Goal: Transaction & Acquisition: Purchase product/service

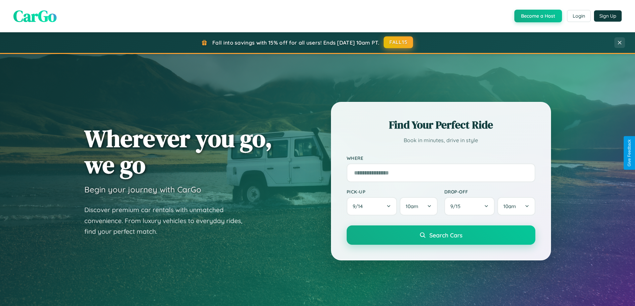
click at [399, 42] on button "FALL15" at bounding box center [398, 42] width 29 height 12
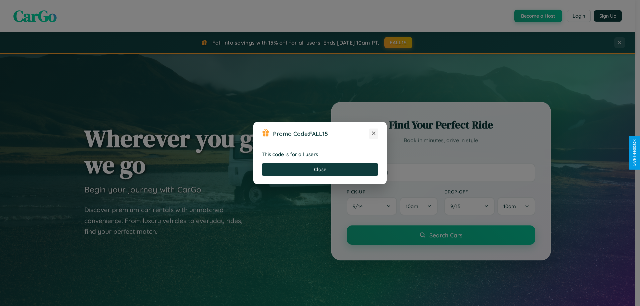
click at [374, 134] on icon at bounding box center [373, 133] width 7 height 7
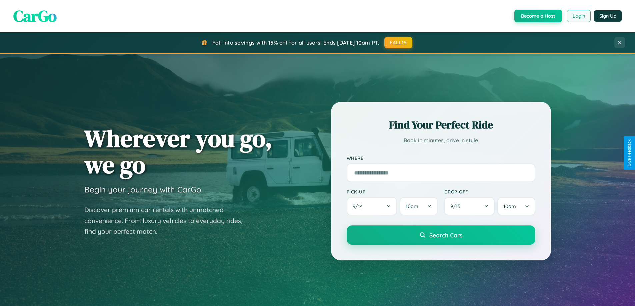
click at [578, 16] on button "Login" at bounding box center [579, 16] width 24 height 12
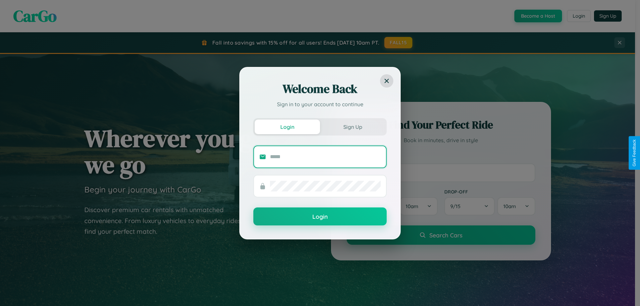
click at [325, 157] on input "text" at bounding box center [325, 157] width 111 height 11
type input "**********"
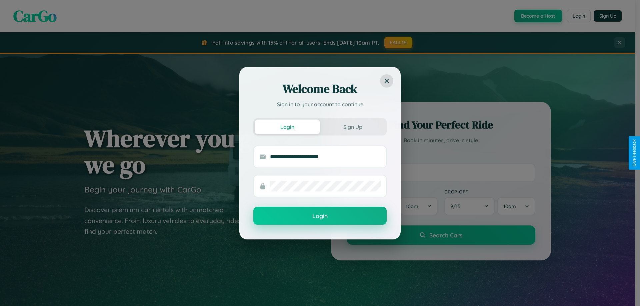
click at [320, 216] on button "Login" at bounding box center [319, 216] width 133 height 18
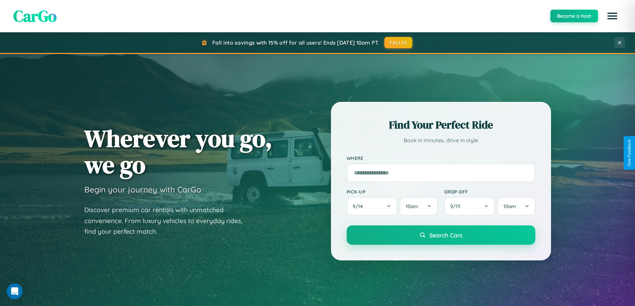
scroll to position [20, 0]
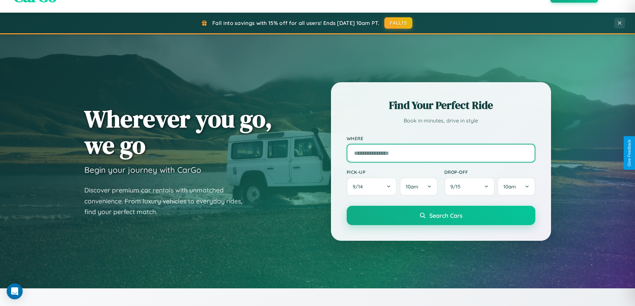
click at [441, 153] on input "text" at bounding box center [441, 153] width 189 height 19
type input "**********"
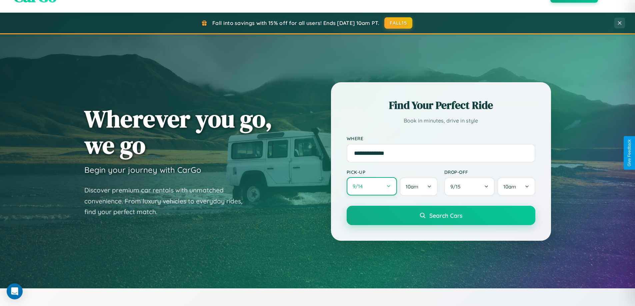
click at [372, 187] on button "9 / 14" at bounding box center [372, 186] width 51 height 18
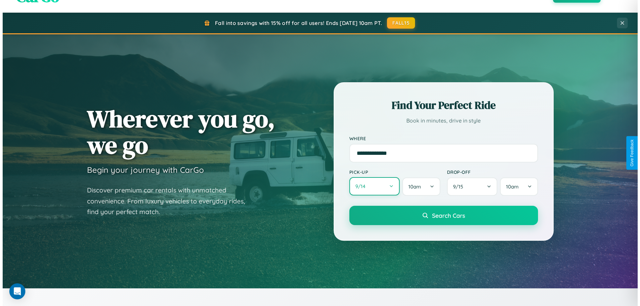
select select "*"
select select "****"
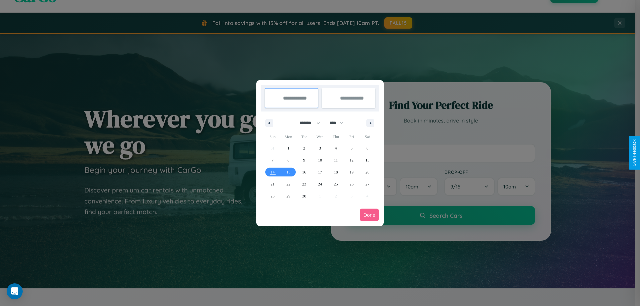
click at [307, 123] on select "******* ******** ***** ***** *** **** **** ****** ********* ******* ******** **…" at bounding box center [308, 123] width 28 height 11
select select "*"
drag, startPoint x: 339, startPoint y: 123, endPoint x: 320, endPoint y: 134, distance: 22.1
click at [339, 123] on select "**** **** **** **** **** **** **** **** **** **** **** **** **** **** **** ****…" at bounding box center [336, 123] width 20 height 11
select select "****"
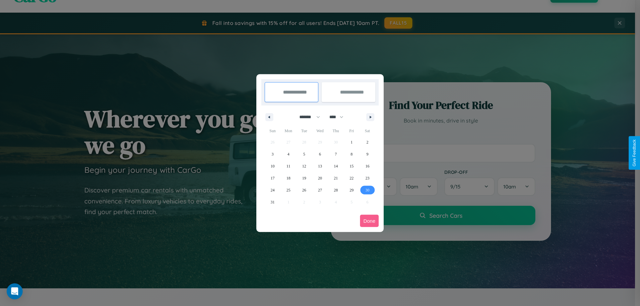
click at [367, 190] on span "30" at bounding box center [367, 190] width 4 height 12
type input "**********"
click at [370, 117] on icon "button" at bounding box center [371, 117] width 3 height 3
select select "*"
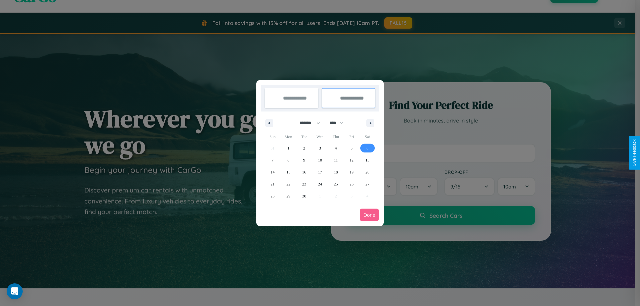
click at [367, 148] on span "6" at bounding box center [367, 148] width 2 height 12
type input "**********"
select select "*"
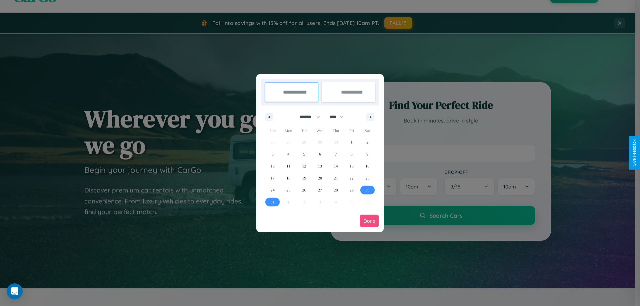
click at [369, 221] on button "Done" at bounding box center [369, 221] width 19 height 12
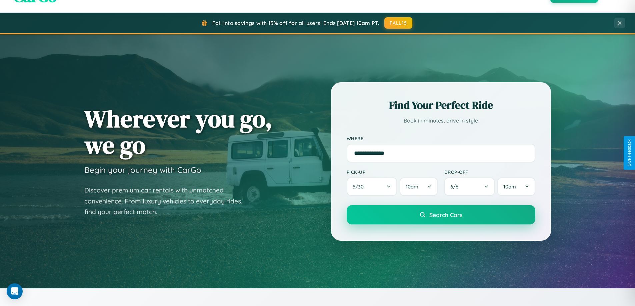
click at [441, 215] on span "Search Cars" at bounding box center [445, 214] width 33 height 7
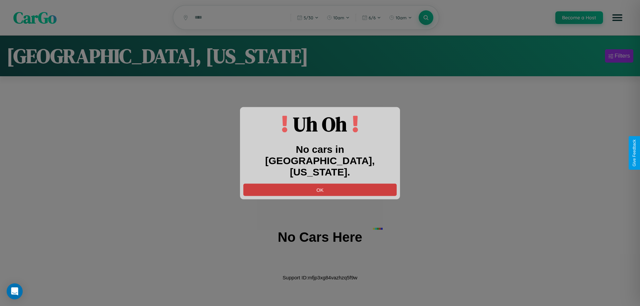
click at [320, 184] on button "OK" at bounding box center [319, 190] width 153 height 12
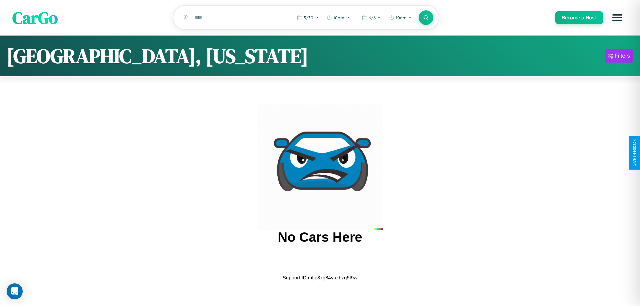
click at [35, 18] on span "CarGo" at bounding box center [34, 17] width 45 height 23
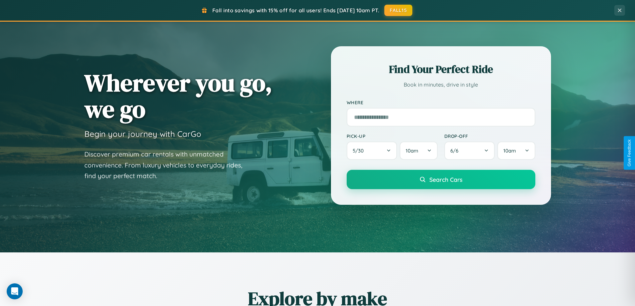
scroll to position [459, 0]
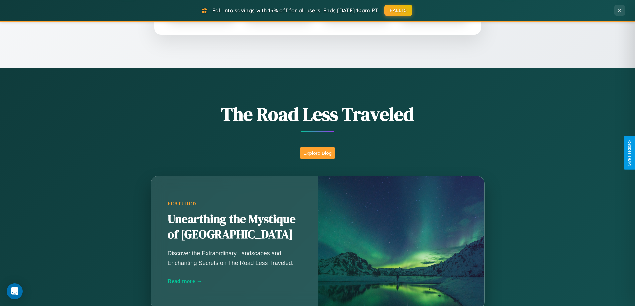
click at [317, 153] on button "Explore Blog" at bounding box center [317, 153] width 35 height 12
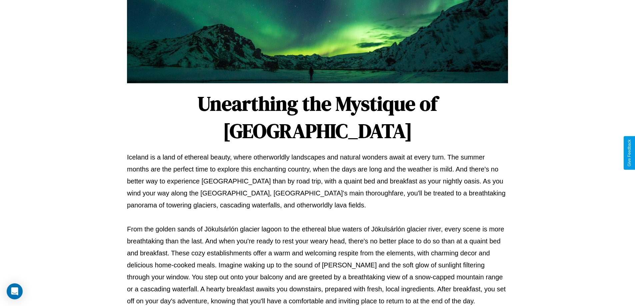
scroll to position [216, 0]
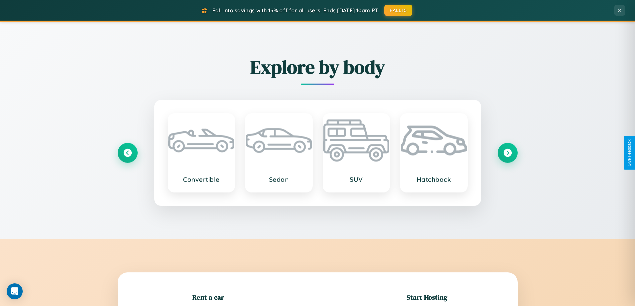
scroll to position [144, 0]
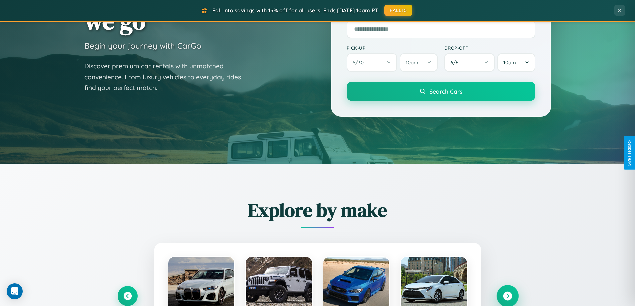
click at [507, 296] on icon at bounding box center [507, 296] width 9 height 9
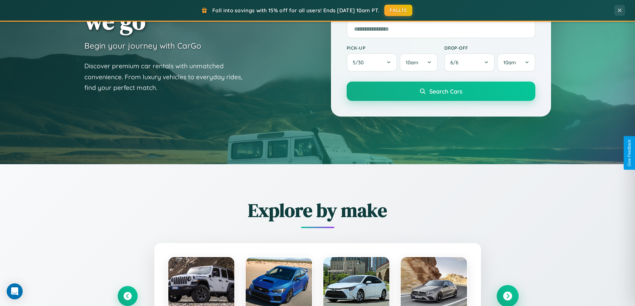
click at [507, 296] on icon at bounding box center [507, 296] width 9 height 9
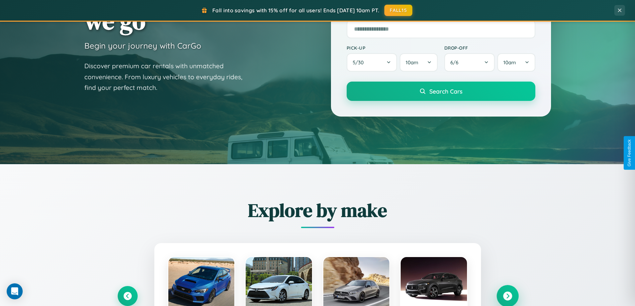
click at [507, 296] on icon at bounding box center [507, 296] width 9 height 9
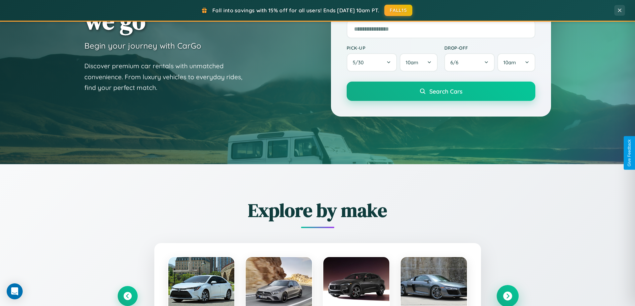
scroll to position [1071, 0]
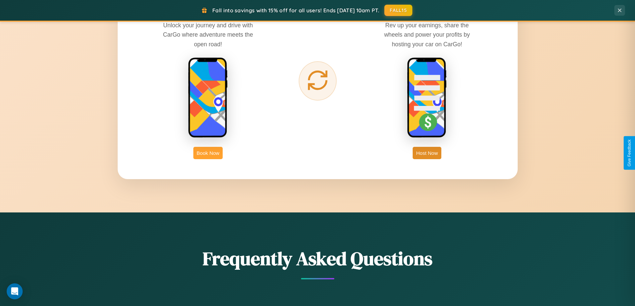
click at [208, 153] on button "Book Now" at bounding box center [207, 153] width 29 height 12
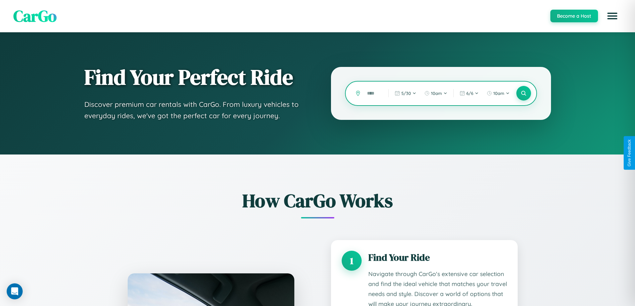
click at [373, 93] on input "text" at bounding box center [373, 94] width 18 height 12
type input "*****"
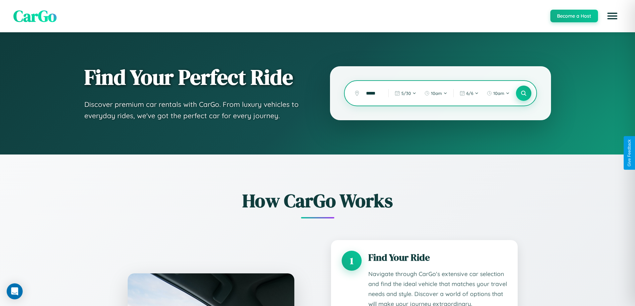
click at [523, 93] on icon at bounding box center [523, 93] width 6 height 6
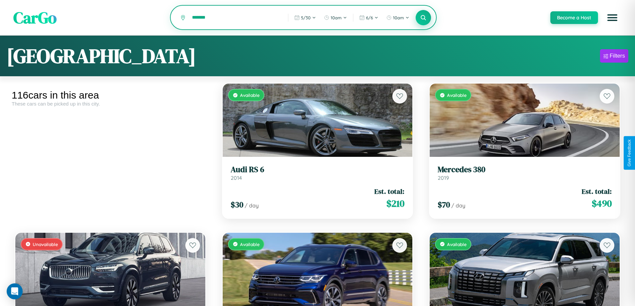
type input "*******"
click at [423, 18] on icon at bounding box center [423, 17] width 6 height 6
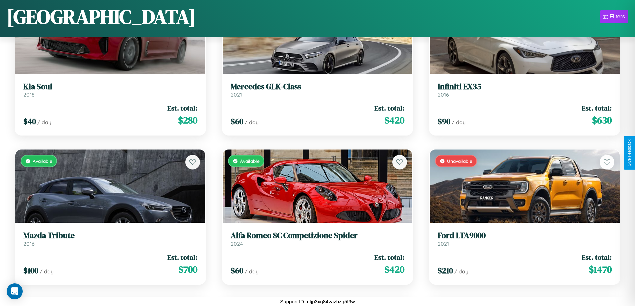
scroll to position [2930, 0]
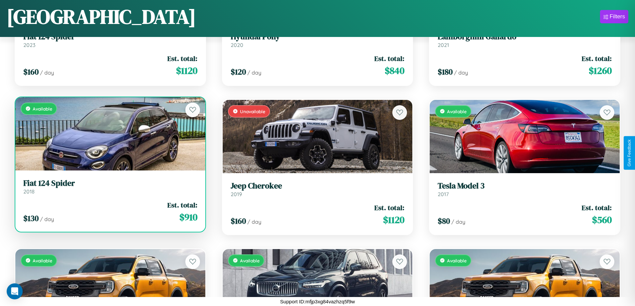
click at [109, 187] on h3 "Fiat 124 Spider" at bounding box center [110, 184] width 174 height 10
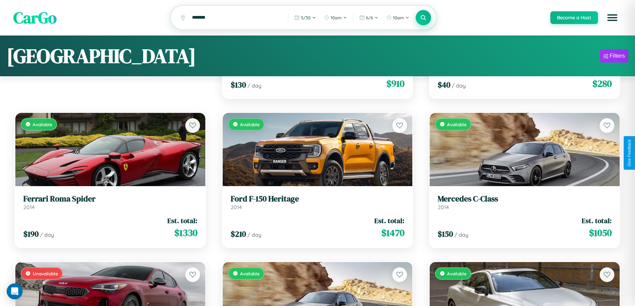
scroll to position [0, 0]
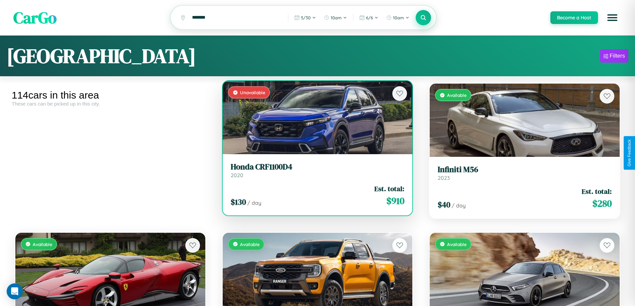
click at [315, 119] on div "Unavailable" at bounding box center [318, 117] width 190 height 73
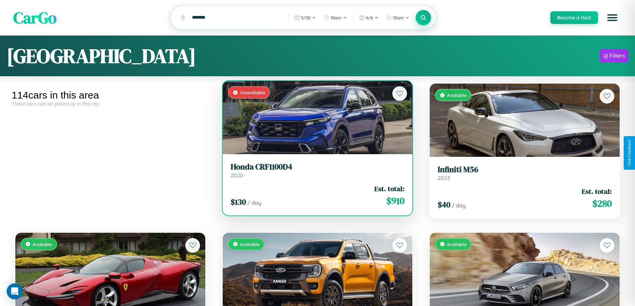
click at [315, 119] on div "Unavailable" at bounding box center [318, 117] width 190 height 73
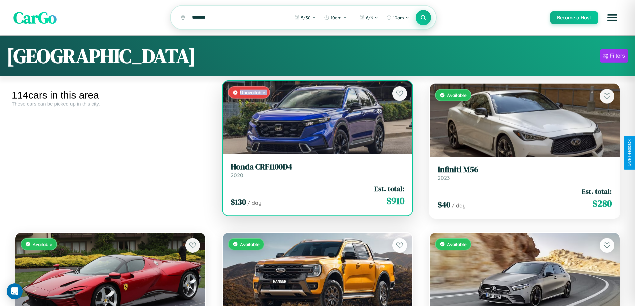
click at [315, 119] on div "Unavailable" at bounding box center [318, 117] width 190 height 73
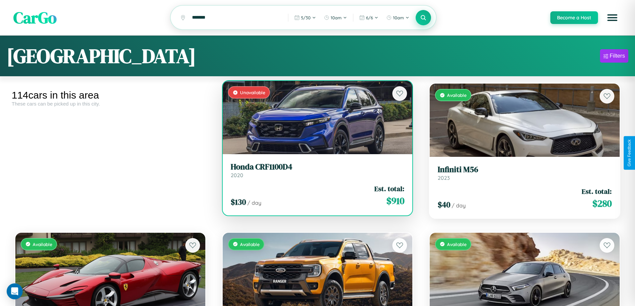
click at [315, 119] on div "Unavailable" at bounding box center [318, 117] width 190 height 73
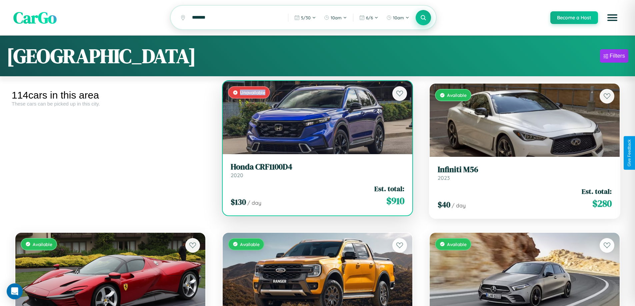
click at [315, 119] on div "Unavailable" at bounding box center [318, 117] width 190 height 73
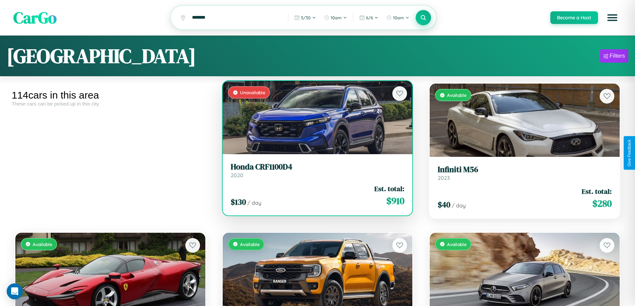
click at [315, 171] on h3 "Honda CRF1100D4" at bounding box center [318, 167] width 174 height 10
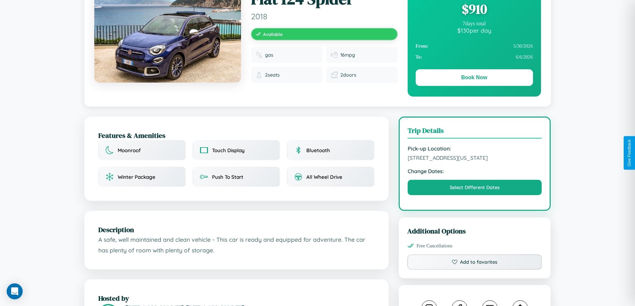
scroll to position [72, 0]
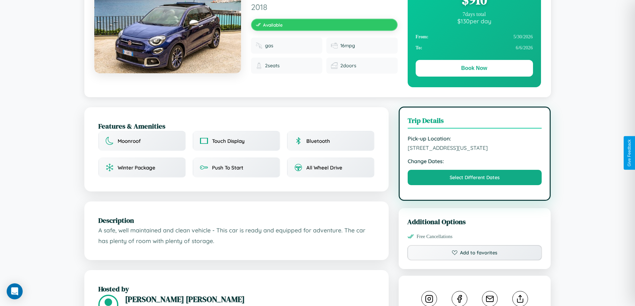
click at [475, 151] on span "2893 Broadway Seattle Washington 24753 United States" at bounding box center [475, 148] width 134 height 7
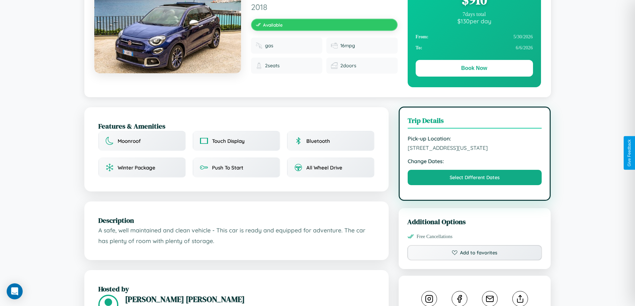
click at [475, 151] on span "2893 Broadway Seattle Washington 24753 United States" at bounding box center [475, 148] width 134 height 7
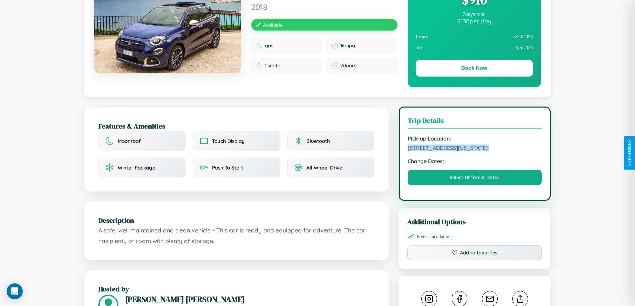
click at [475, 151] on span "2893 Broadway Seattle Washington 24753 United States" at bounding box center [475, 148] width 134 height 7
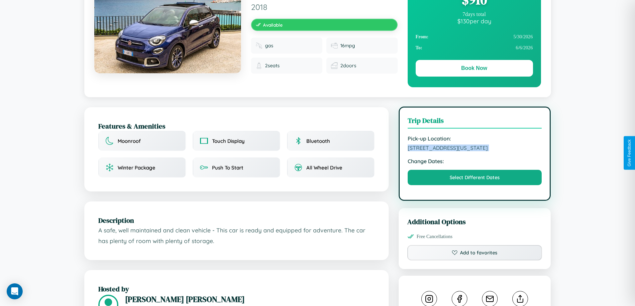
click at [475, 151] on span "2893 Broadway Seattle Washington 24753 United States" at bounding box center [475, 148] width 134 height 7
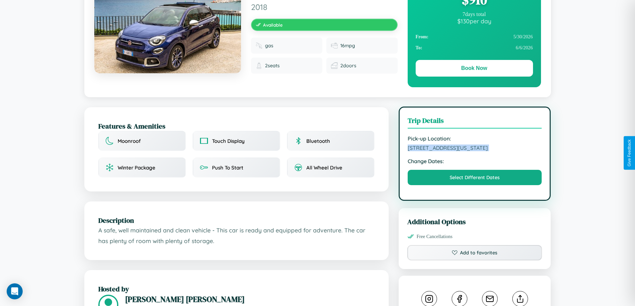
click at [475, 151] on span "2893 Broadway Seattle Washington 24753 United States" at bounding box center [475, 148] width 134 height 7
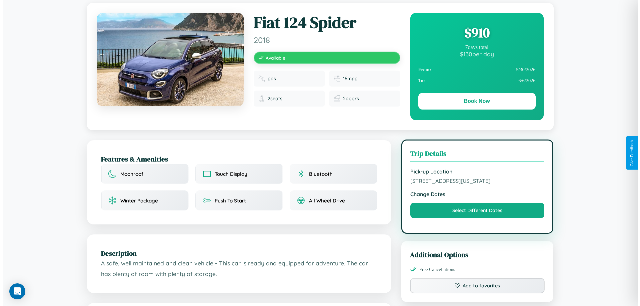
scroll to position [0, 0]
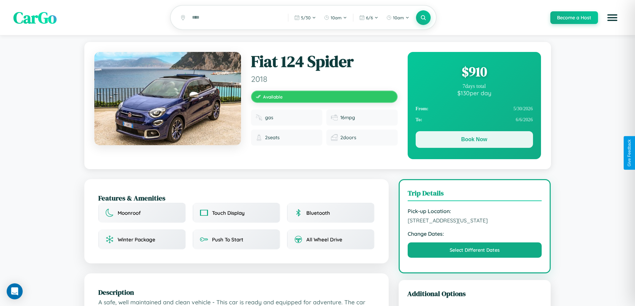
click at [474, 141] on button "Book Now" at bounding box center [474, 139] width 117 height 17
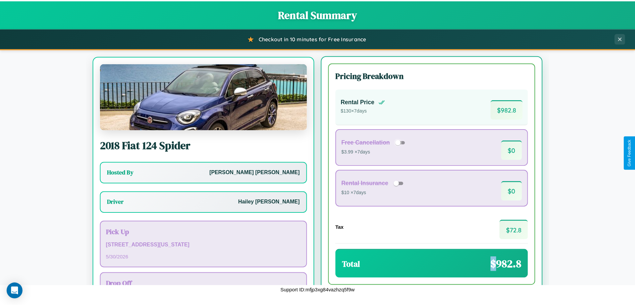
scroll to position [31, 0]
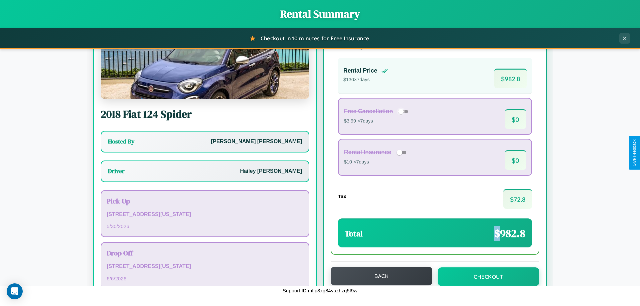
click at [378, 276] on button "Back" at bounding box center [382, 276] width 102 height 19
